Goal: Information Seeking & Learning: Find specific fact

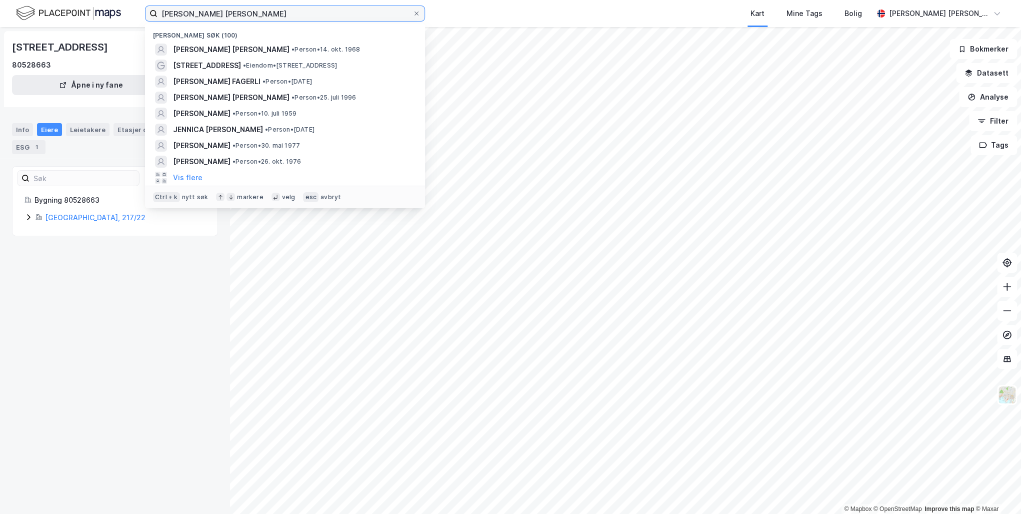
drag, startPoint x: 241, startPoint y: 12, endPoint x: 117, endPoint y: 11, distance: 124.0
click at [117, 11] on div "[PERSON_NAME] [PERSON_NAME] Nylige søk (100) [PERSON_NAME] [PERSON_NAME] • Pers…" at bounding box center [510, 13] width 1021 height 27
paste input "[PERSON_NAME] Storsletten"
type input "[PERSON_NAME] Storsletten"
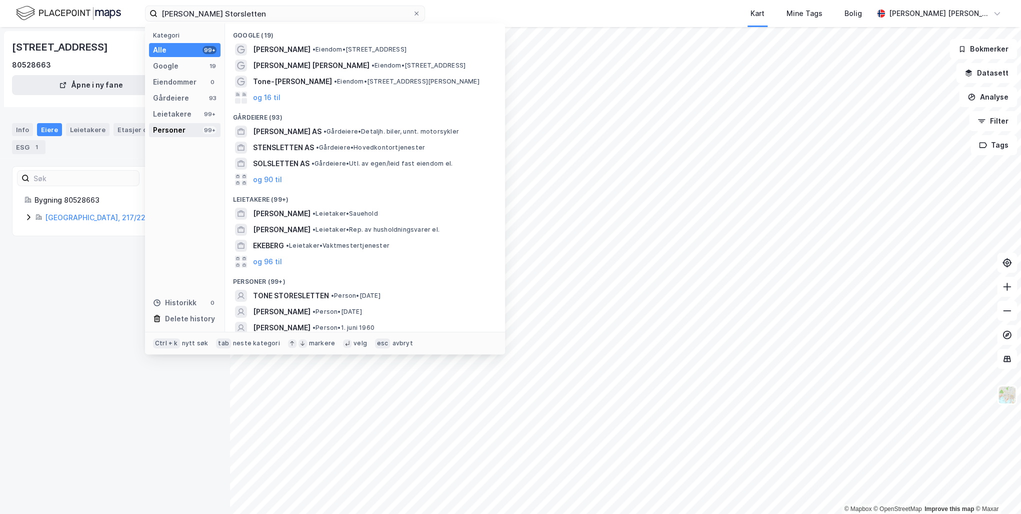
click at [172, 131] on div "Personer" at bounding box center [169, 130] width 33 height 12
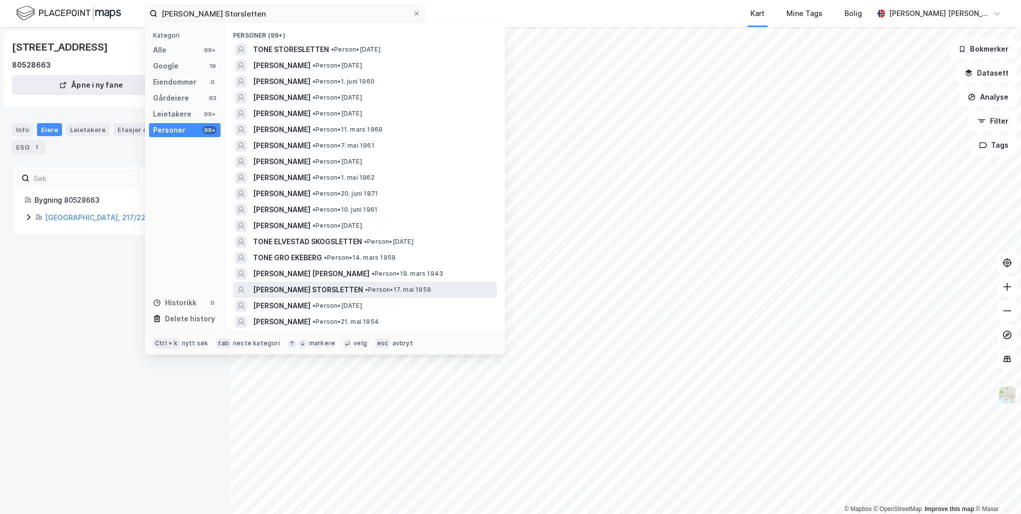
click at [333, 290] on span "[PERSON_NAME] STORSLETTEN" at bounding box center [308, 290] width 110 height 12
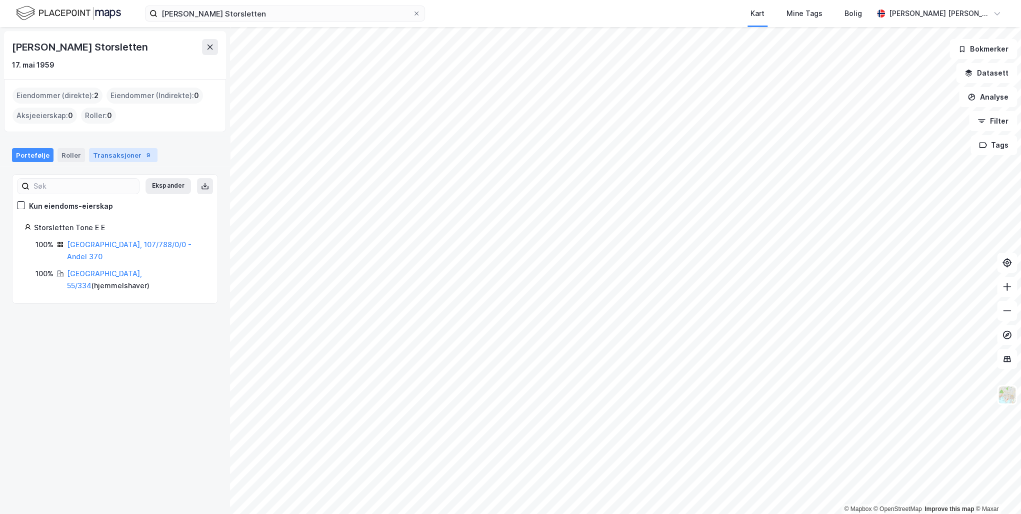
click at [110, 156] on div "Transaksjoner 9" at bounding box center [123, 155] width 69 height 14
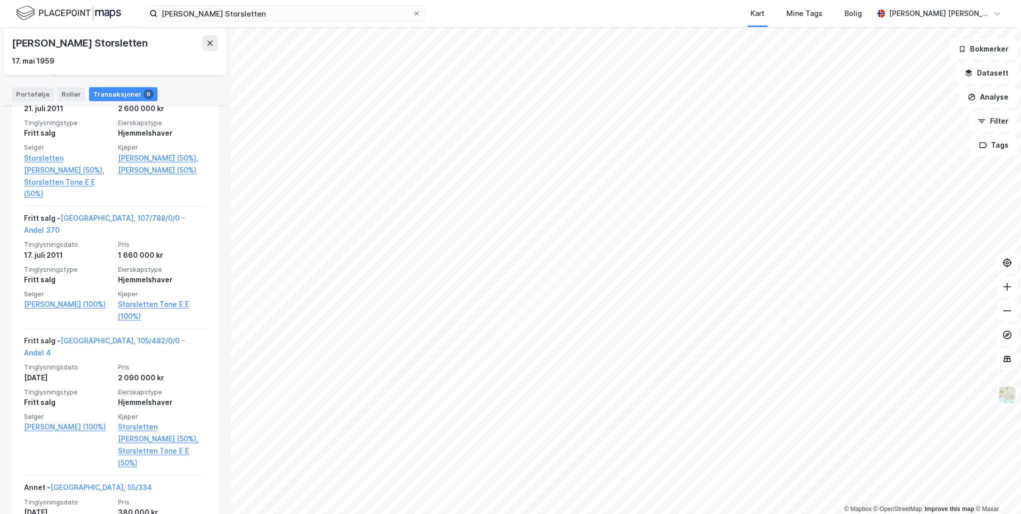
scroll to position [809, 0]
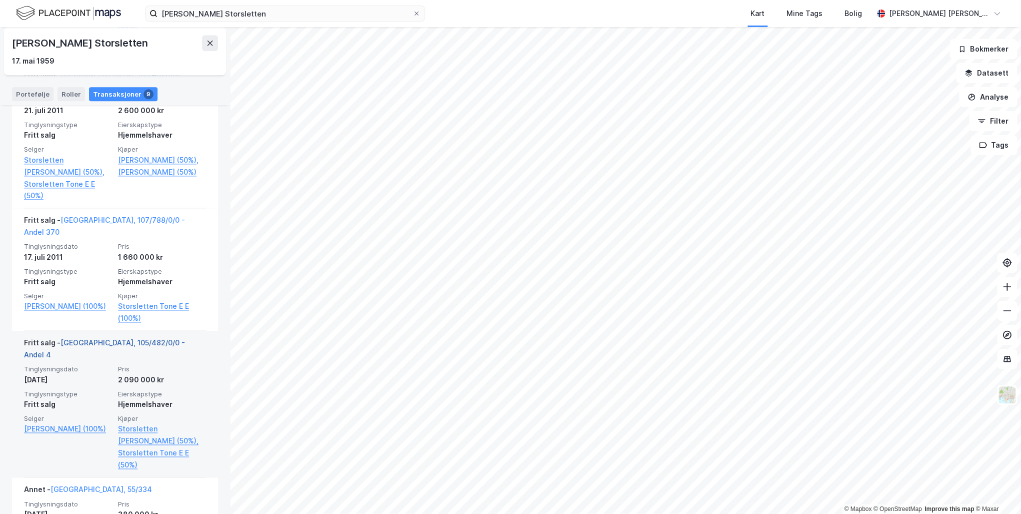
click at [142, 338] on link "[GEOGRAPHIC_DATA], 105/482/0/0 - Andel 4" at bounding box center [104, 348] width 161 height 21
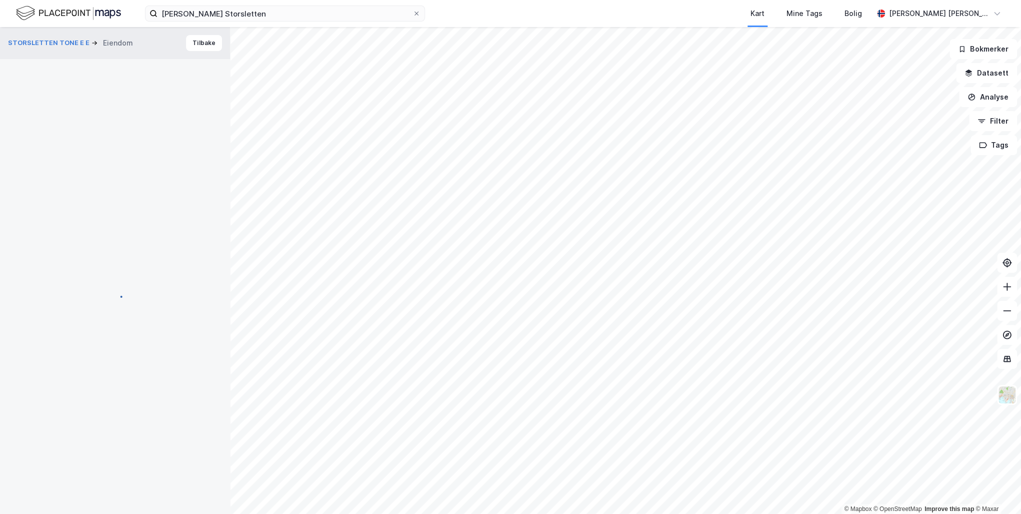
scroll to position [3, 0]
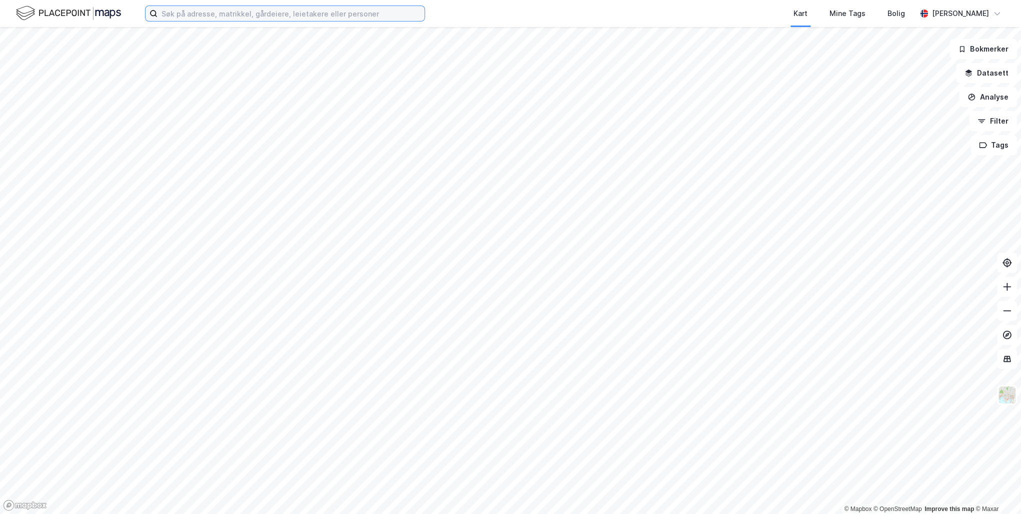
click at [202, 15] on input at bounding box center [291, 13] width 267 height 15
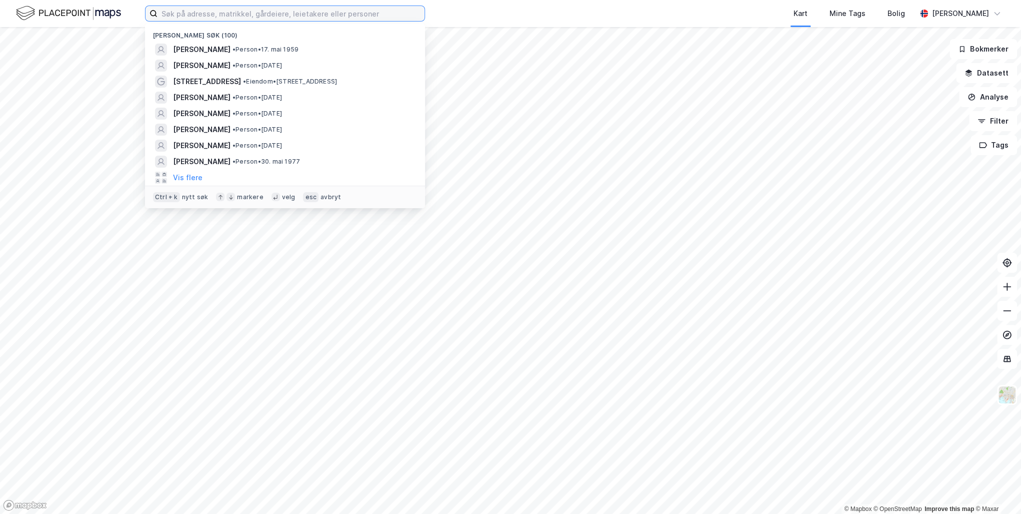
paste input "[PERSON_NAME] Storsletten"
type input "[PERSON_NAME] Storsletten"
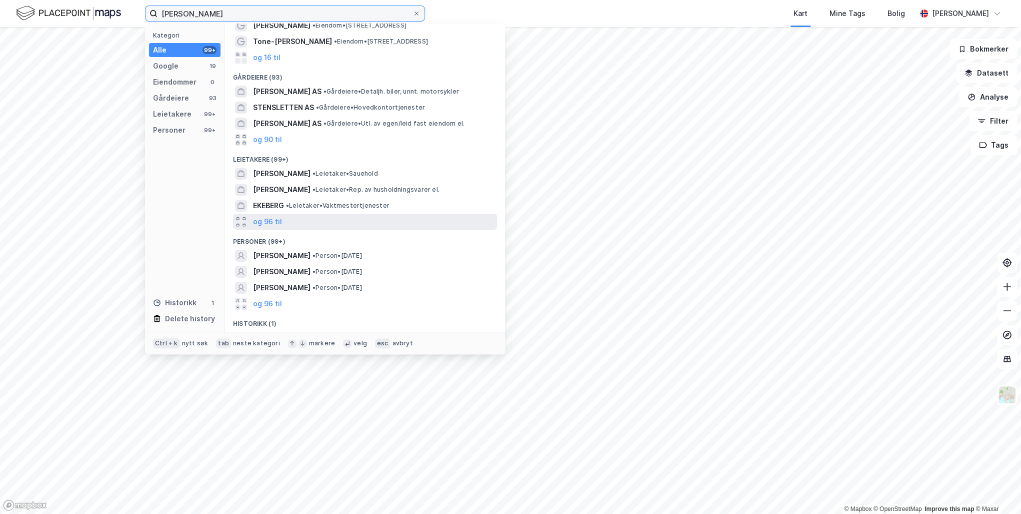
scroll to position [54, 0]
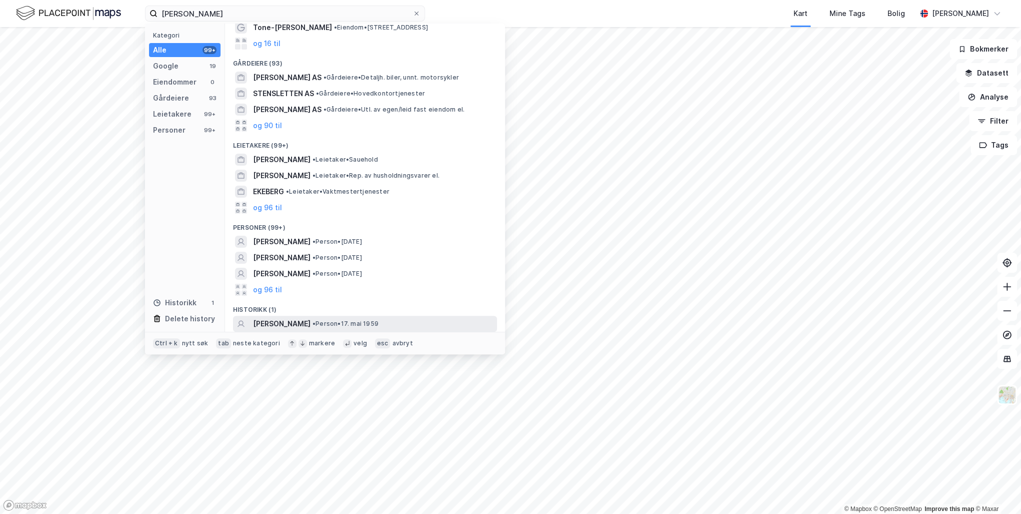
click at [311, 318] on span "[PERSON_NAME] STORSLETTEN" at bounding box center [282, 324] width 58 height 12
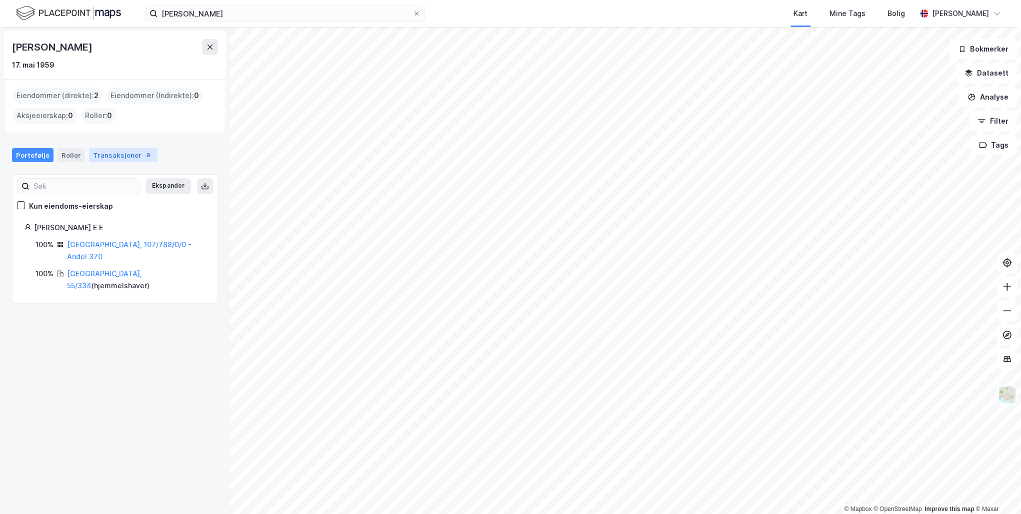
click at [105, 156] on div "Transaksjoner 9" at bounding box center [123, 155] width 69 height 14
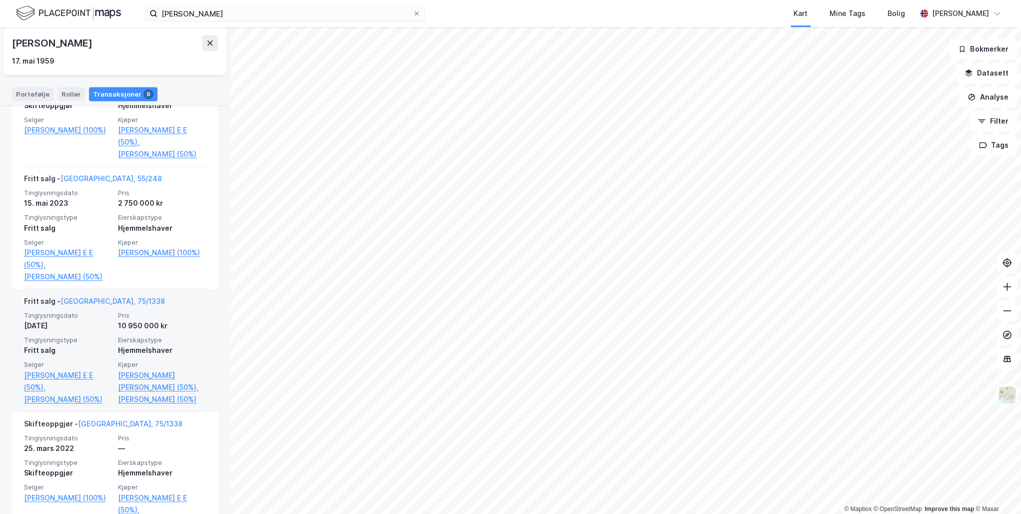
scroll to position [209, 0]
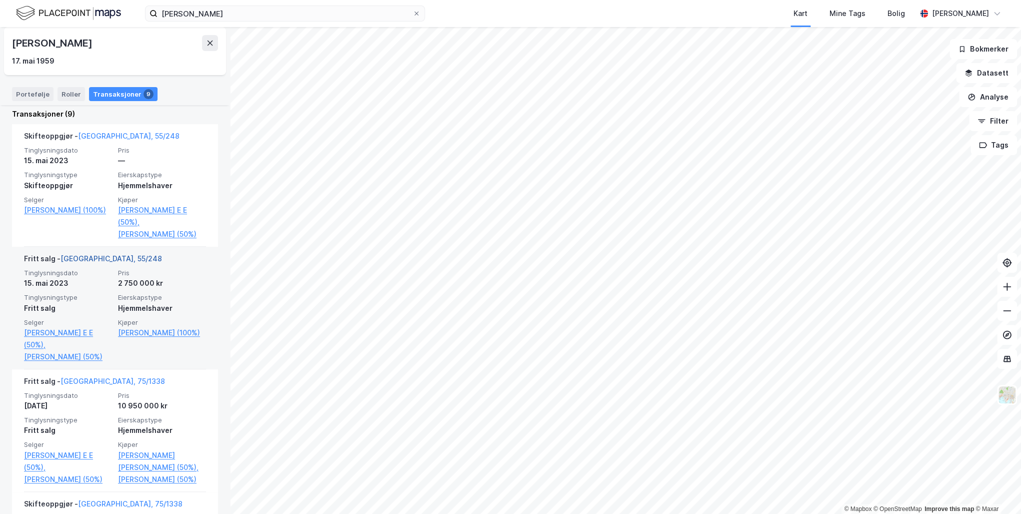
click at [94, 263] on link "[GEOGRAPHIC_DATA], 55/248" at bounding box center [112, 258] width 102 height 9
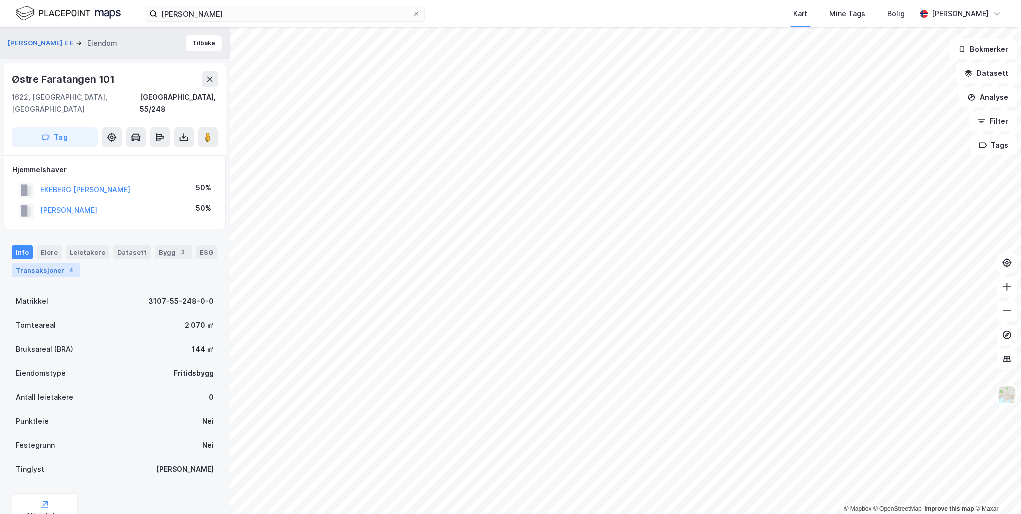
click at [42, 263] on div "Transaksjoner 4" at bounding box center [46, 270] width 69 height 14
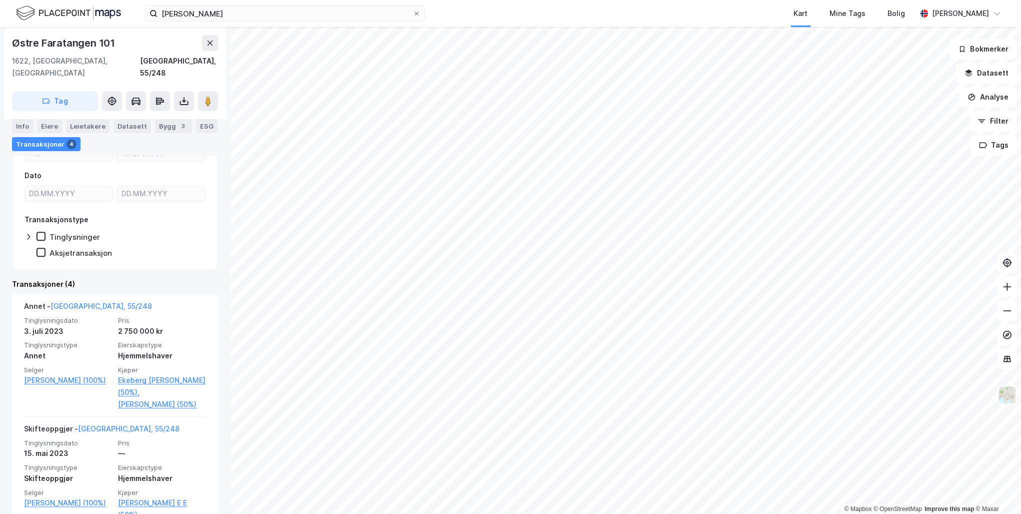
scroll to position [464, 0]
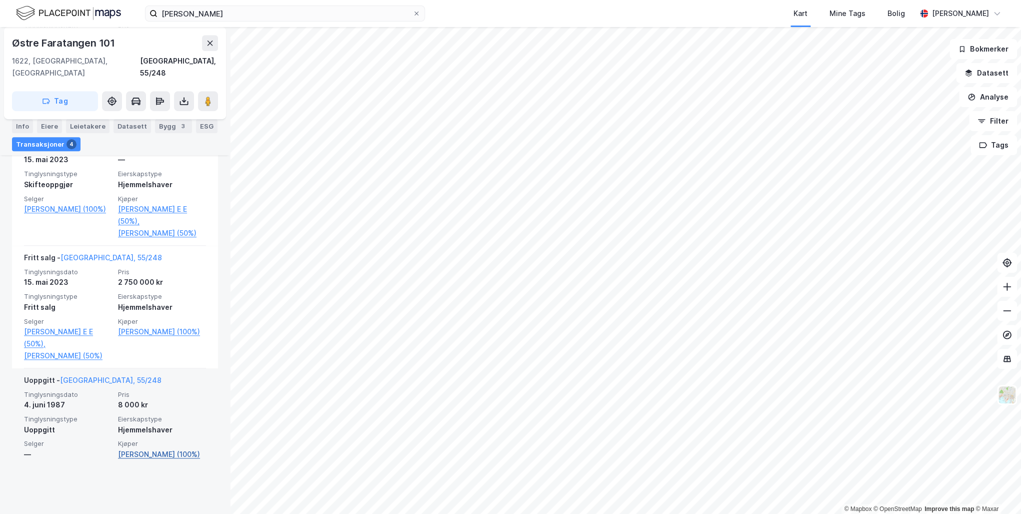
click at [136, 460] on link "[PERSON_NAME] (100%)" at bounding box center [162, 454] width 88 height 12
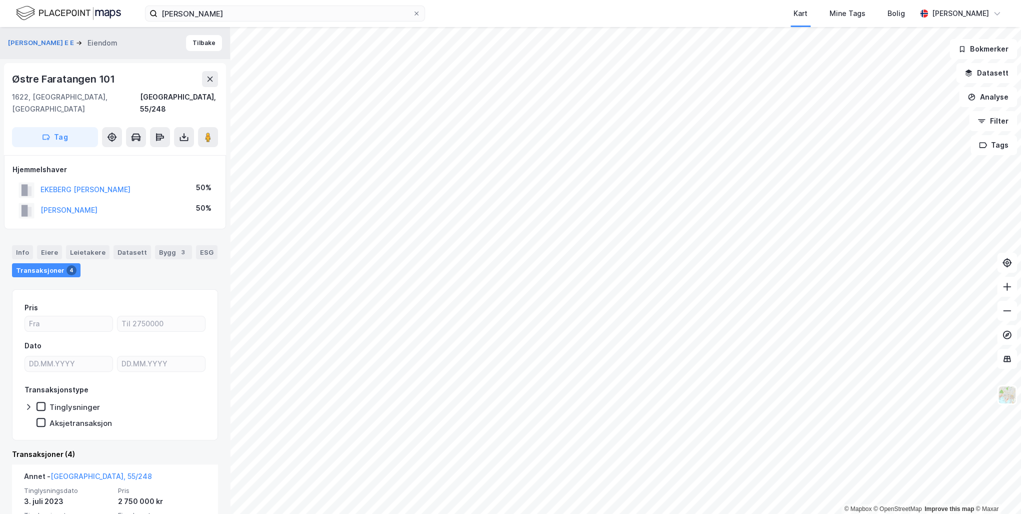
scroll to position [464, 0]
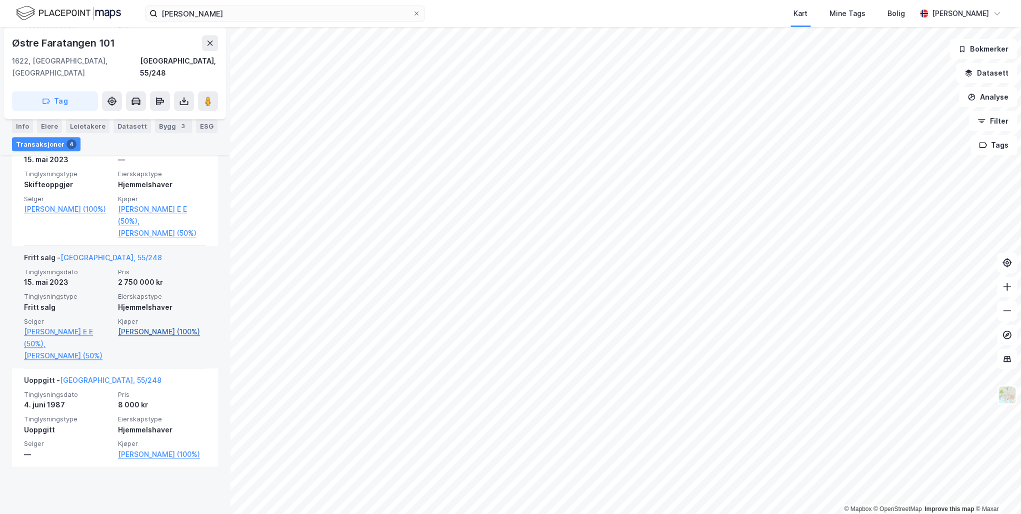
click at [147, 338] on link "Ekeberg [PERSON_NAME] (100%)" at bounding box center [162, 332] width 88 height 12
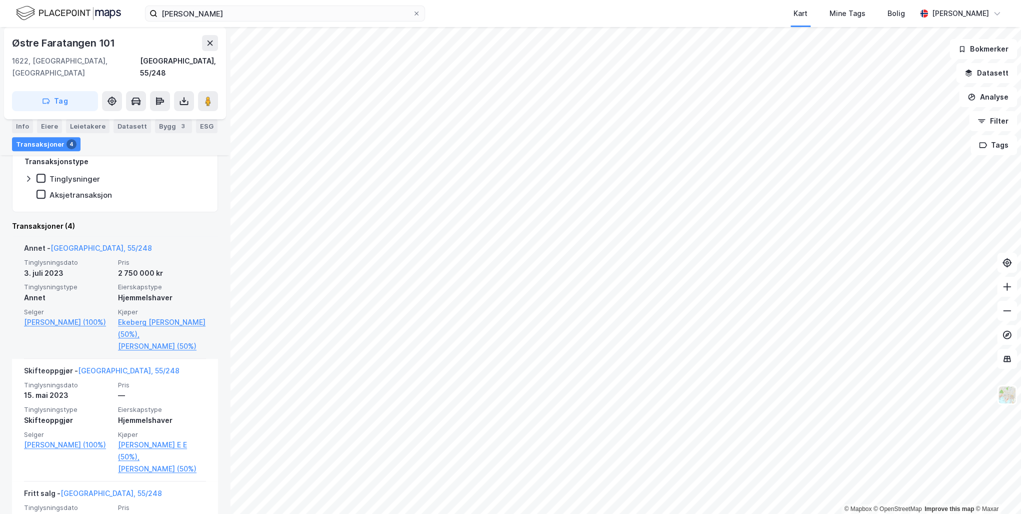
scroll to position [224, 0]
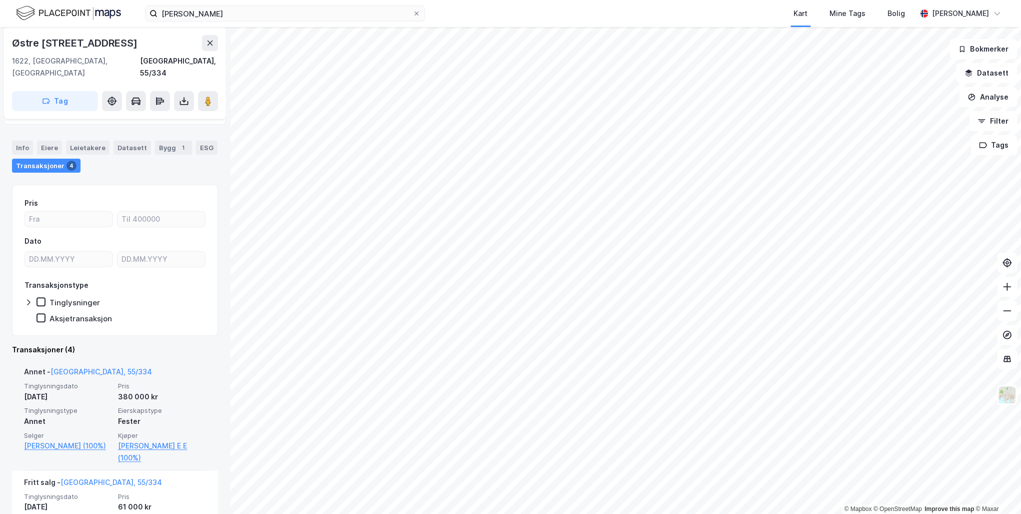
scroll to position [47, 0]
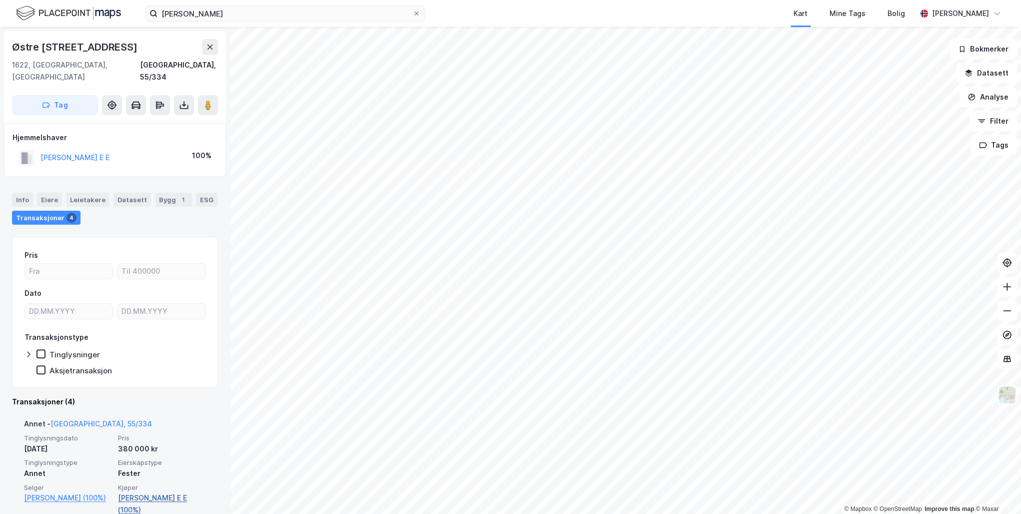
click at [130, 492] on link "Storsletten Tone E E (100%)" at bounding box center [162, 504] width 88 height 24
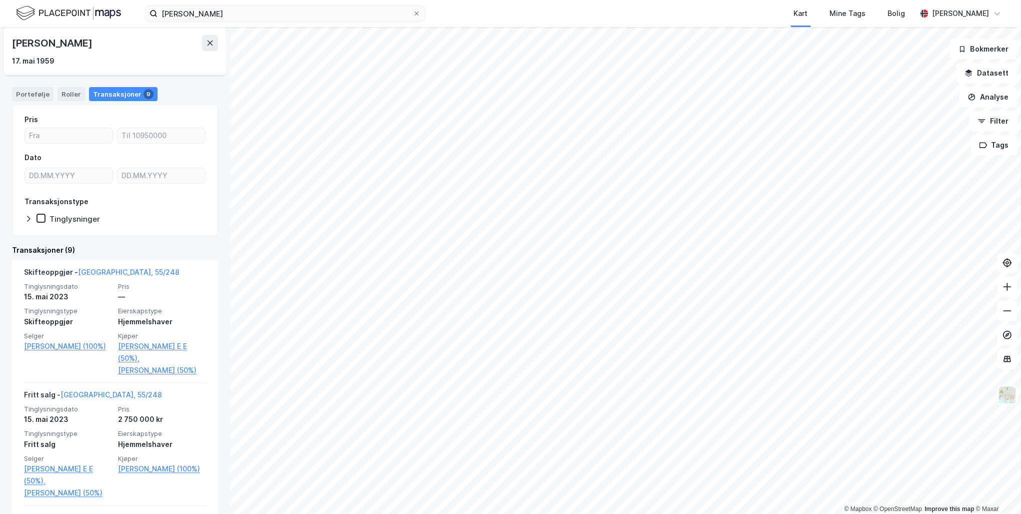
scroll to position [80, 0]
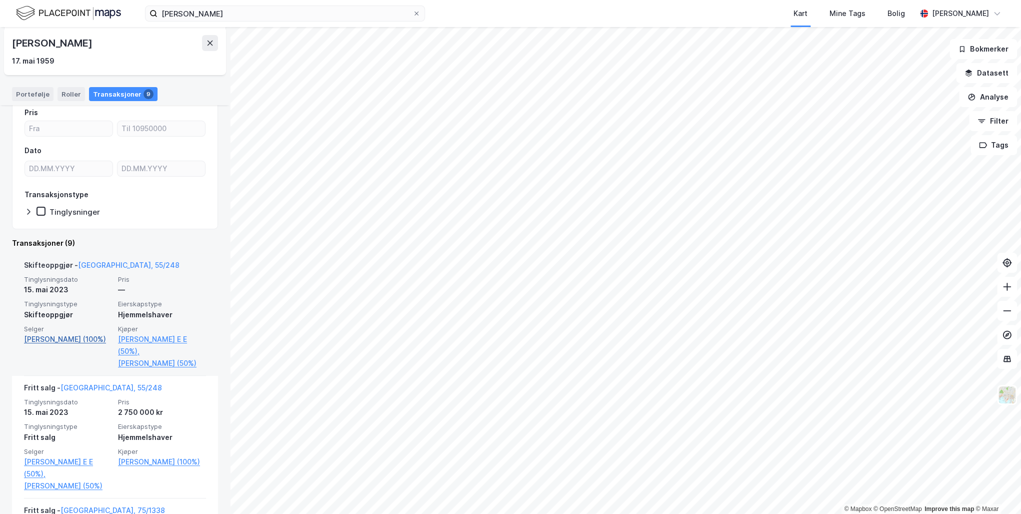
click at [37, 345] on link "[PERSON_NAME] (100%)" at bounding box center [68, 339] width 88 height 12
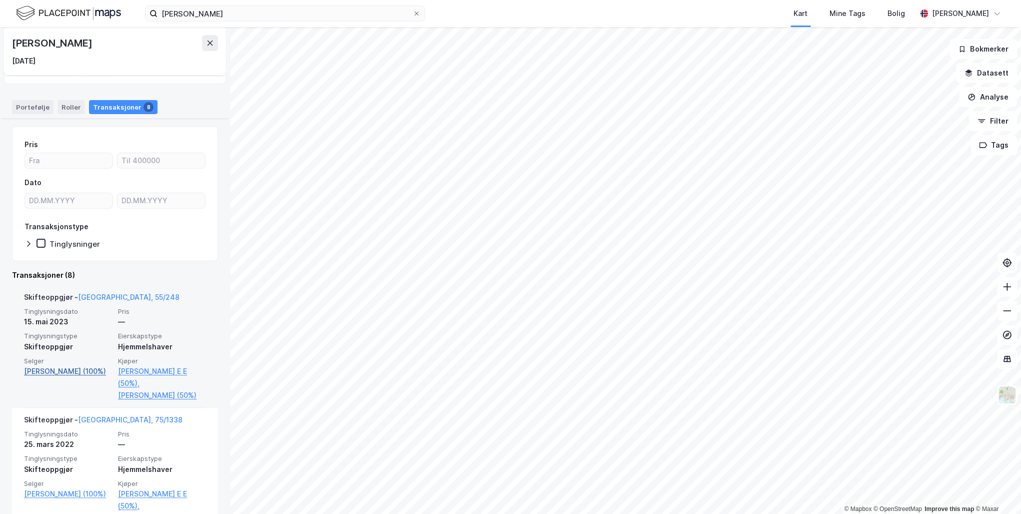
scroll to position [112, 0]
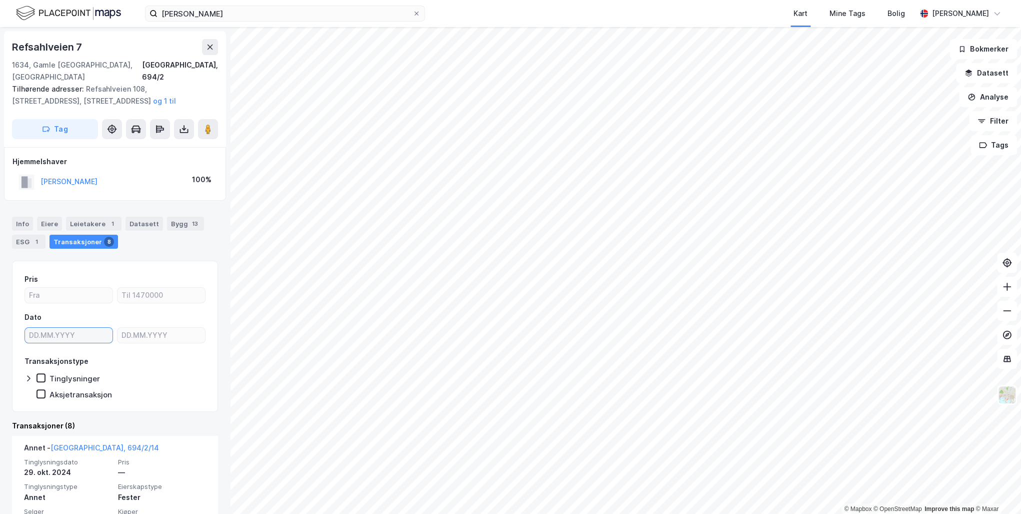
type input "DD.MM.YYYY"
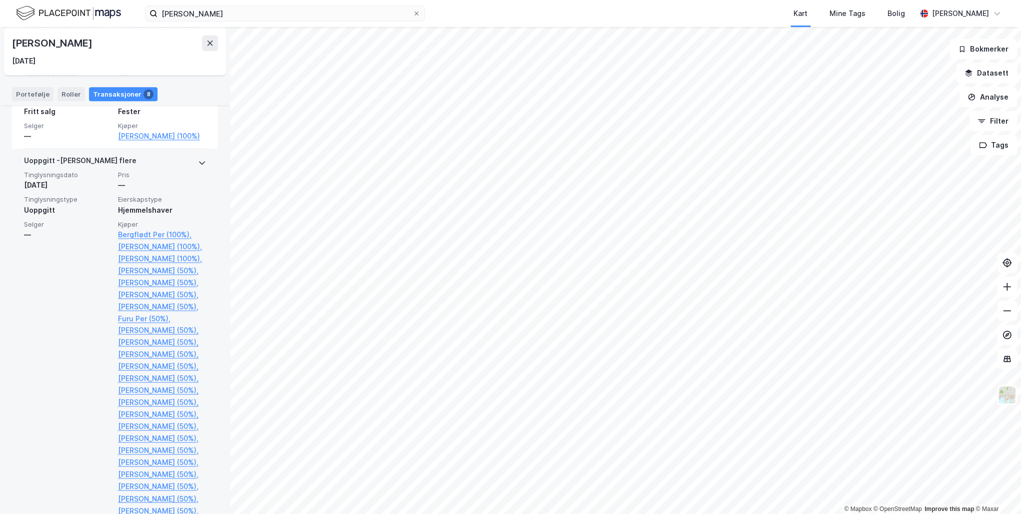
scroll to position [605, 0]
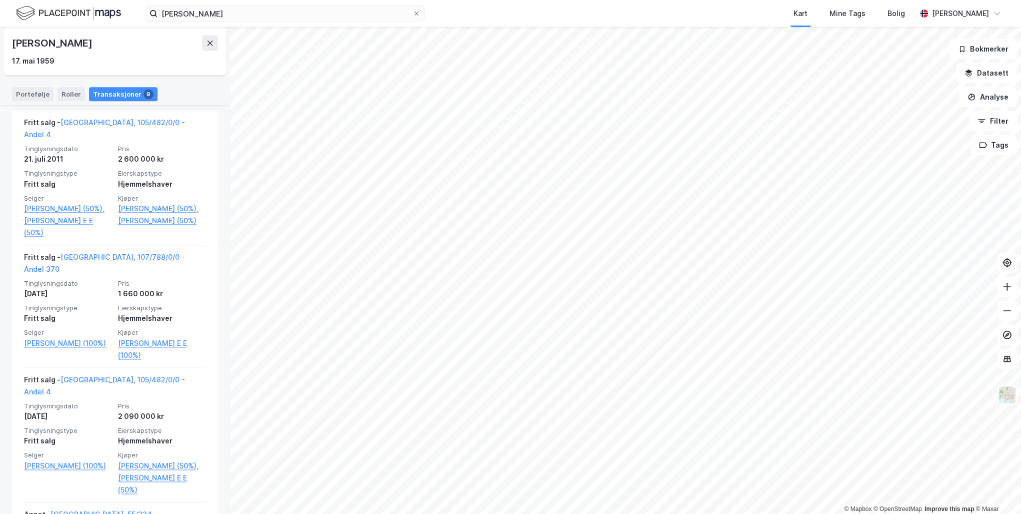
scroll to position [729, 0]
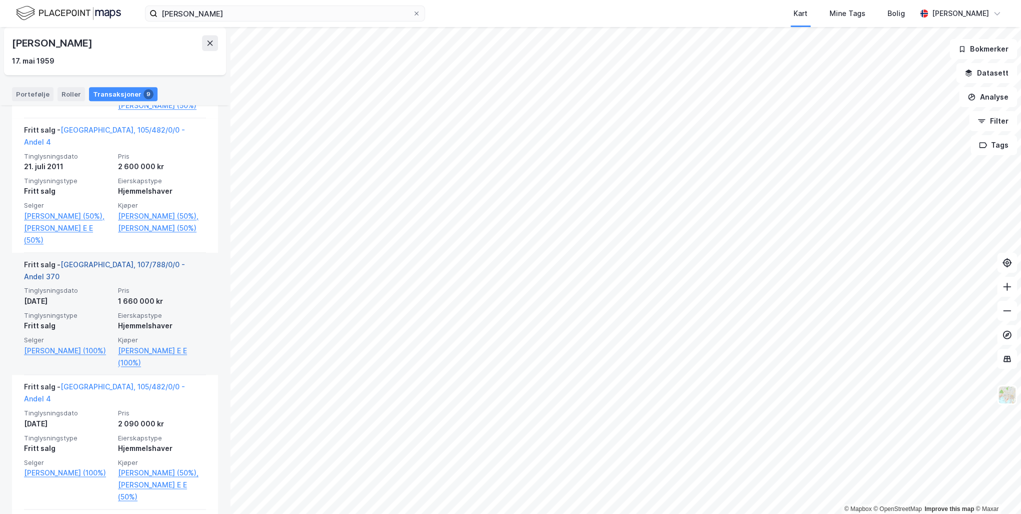
click at [94, 281] on link "[GEOGRAPHIC_DATA], 107/788/0/0 - Andel 370" at bounding box center [104, 270] width 161 height 21
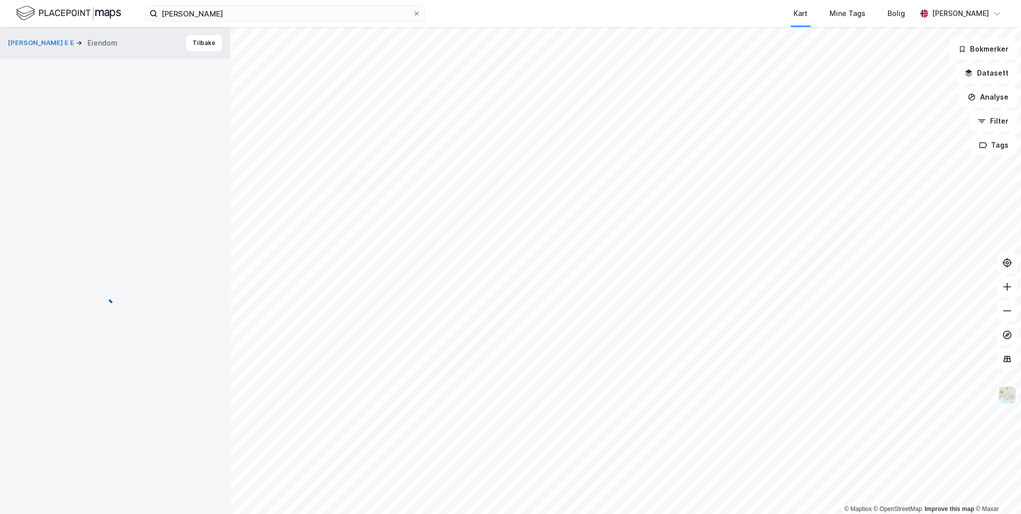
scroll to position [5, 0]
